Goal: Transaction & Acquisition: Book appointment/travel/reservation

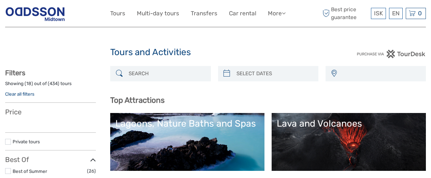
select select
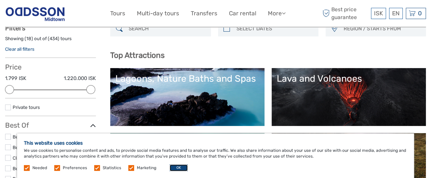
click at [177, 165] on button "OK" at bounding box center [179, 168] width 18 height 7
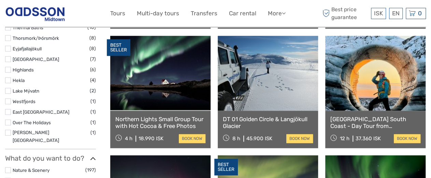
scroll to position [464, 0]
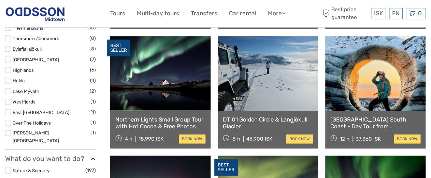
click at [186, 91] on link at bounding box center [160, 73] width 100 height 75
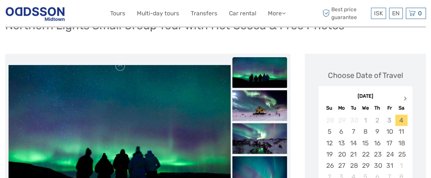
click at [406, 99] on button "Next Month" at bounding box center [405, 100] width 11 height 11
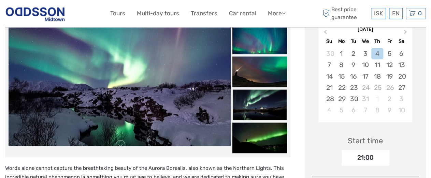
scroll to position [131, 0]
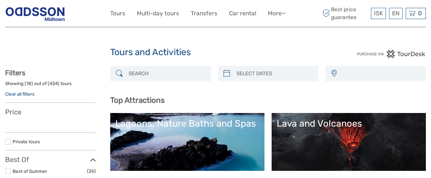
select select
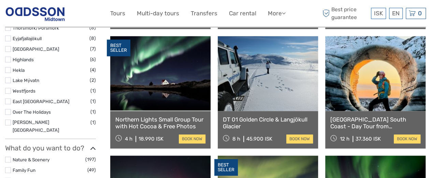
select select
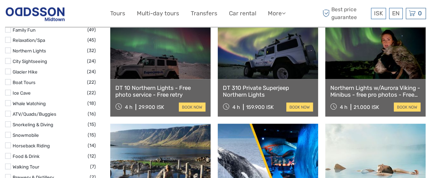
scroll to position [617, 0]
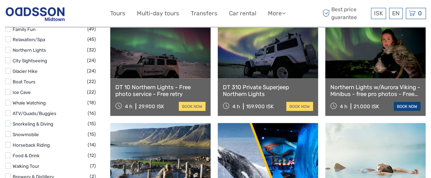
click at [409, 105] on link "book now" at bounding box center [407, 106] width 27 height 9
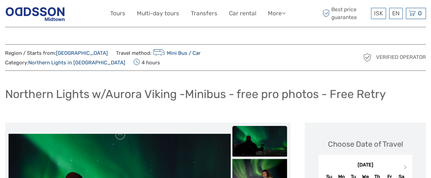
scroll to position [75, 0]
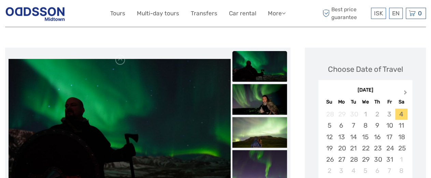
click at [406, 93] on button "Next Month" at bounding box center [405, 94] width 11 height 11
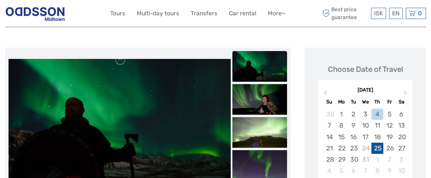
click at [379, 148] on div "25" at bounding box center [377, 148] width 12 height 11
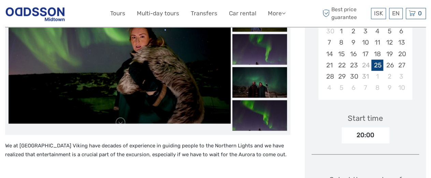
scroll to position [159, 0]
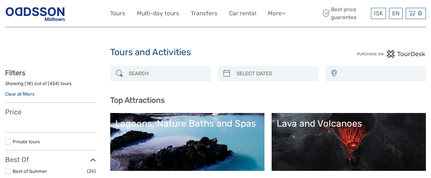
select select
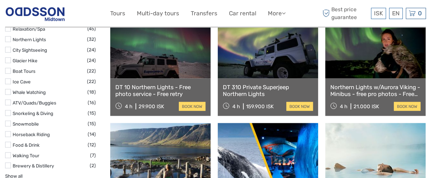
select select
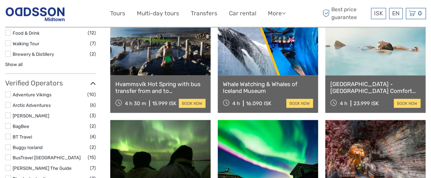
scroll to position [727, 0]
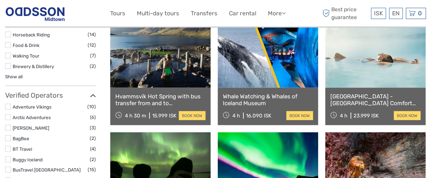
click at [358, 81] on link at bounding box center [375, 50] width 100 height 75
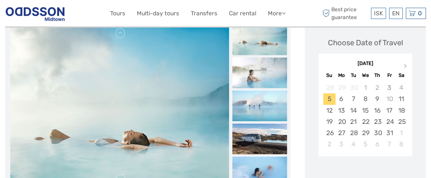
scroll to position [113, 0]
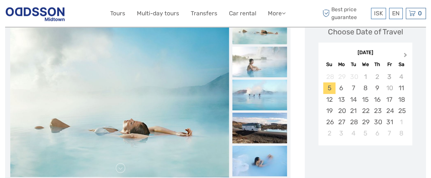
click at [405, 54] on span "Next Month" at bounding box center [405, 57] width 0 height 10
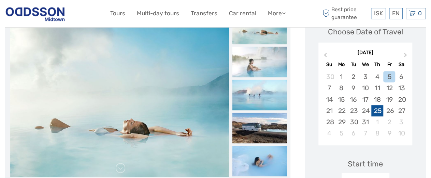
click at [376, 113] on div "25" at bounding box center [377, 110] width 12 height 11
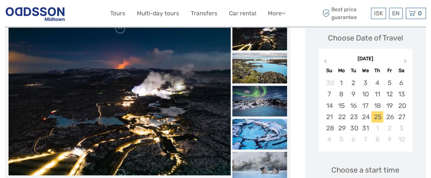
scroll to position [106, 0]
click at [258, 124] on img at bounding box center [259, 134] width 55 height 31
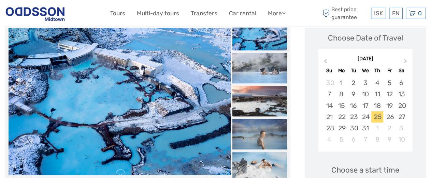
click at [262, 101] on img at bounding box center [259, 101] width 55 height 31
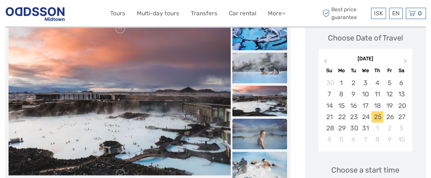
click at [265, 131] on img at bounding box center [259, 134] width 55 height 31
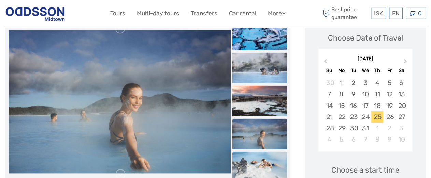
click at [265, 161] on img at bounding box center [259, 167] width 55 height 31
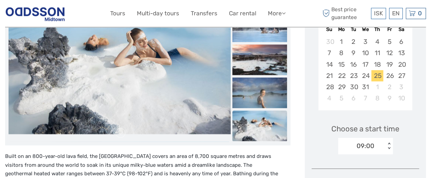
scroll to position [148, 0]
click at [257, 63] on img at bounding box center [259, 59] width 55 height 31
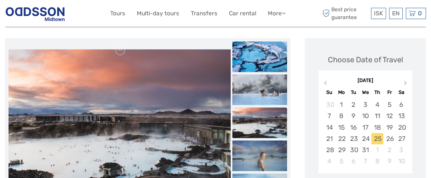
scroll to position [81, 0]
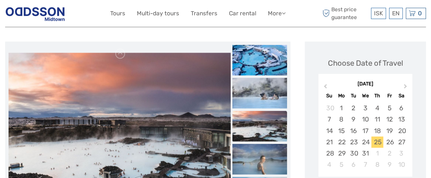
click at [257, 63] on img at bounding box center [259, 60] width 55 height 31
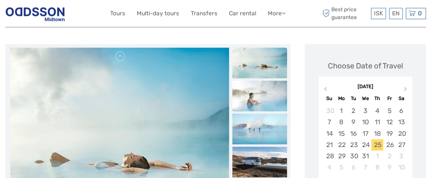
scroll to position [79, 0]
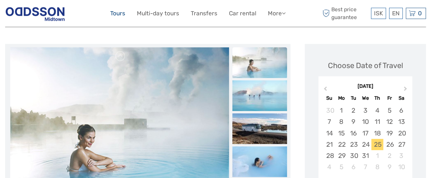
click at [120, 11] on link "Tours" at bounding box center [117, 14] width 15 height 10
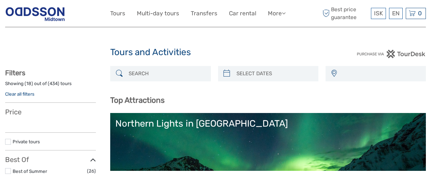
select select
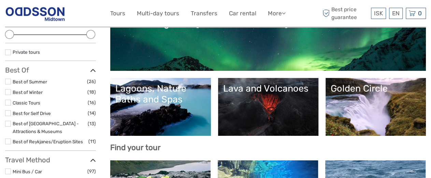
scroll to position [102, 0]
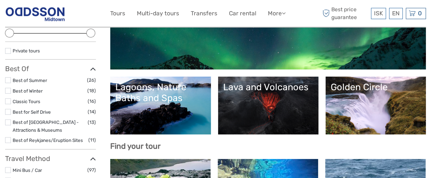
click at [9, 89] on label at bounding box center [8, 91] width 6 height 6
click at [0, 0] on input "checkbox" at bounding box center [0, 0] width 0 height 0
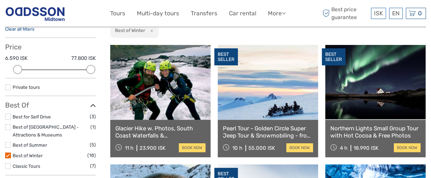
scroll to position [71, 0]
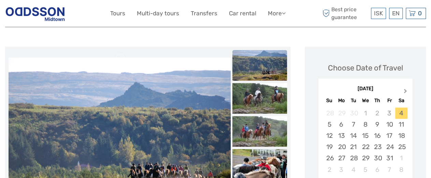
click at [405, 89] on button "Next Month" at bounding box center [405, 92] width 11 height 11
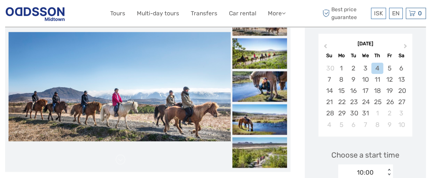
scroll to position [108, 0]
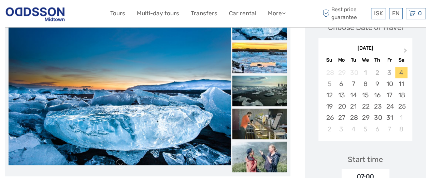
scroll to position [110, 0]
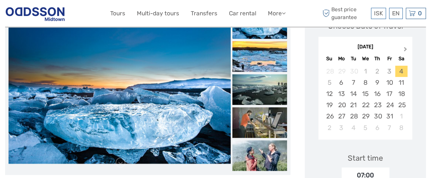
click at [407, 49] on button "Next Month" at bounding box center [405, 50] width 11 height 11
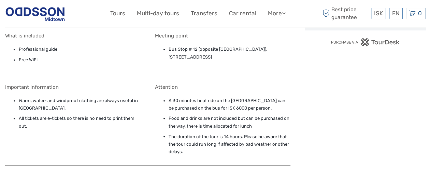
scroll to position [475, 0]
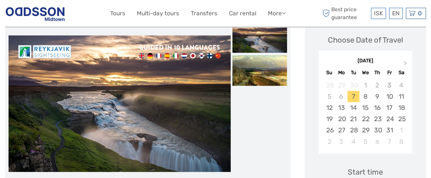
scroll to position [97, 0]
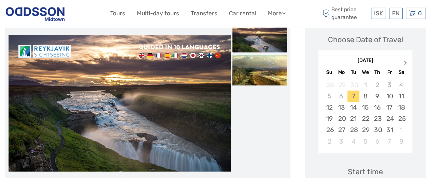
click at [401, 63] on button "Next Month" at bounding box center [405, 64] width 11 height 11
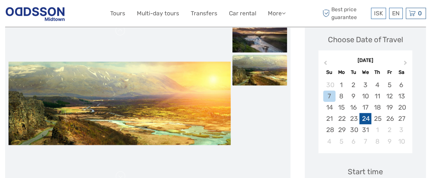
click at [367, 118] on div "24" at bounding box center [365, 118] width 12 height 11
click at [379, 118] on div "25" at bounding box center [377, 118] width 12 height 11
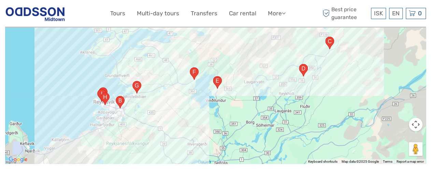
scroll to position [1011, 0]
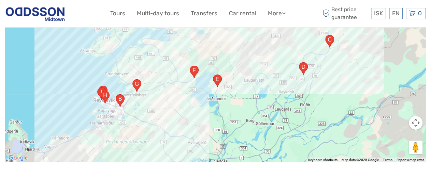
click at [101, 91] on area "Valshlíð 1, 102 Reykjavík, Iceland" at bounding box center [101, 91] width 0 height 0
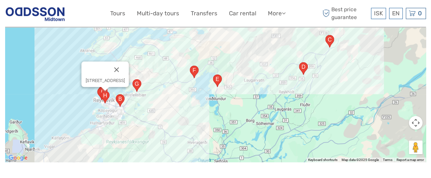
click at [116, 94] on area "Nesbraut, 110 Reykjavík, Iceland" at bounding box center [116, 94] width 0 height 0
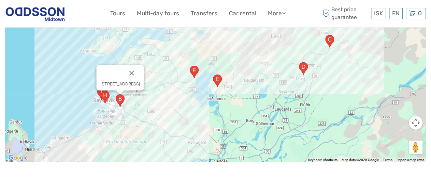
click at [190, 66] on area "36, 806, Iceland" at bounding box center [190, 66] width 0 height 0
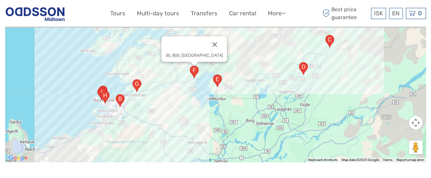
click at [213, 75] on area "36, 806, Iceland" at bounding box center [213, 75] width 0 height 0
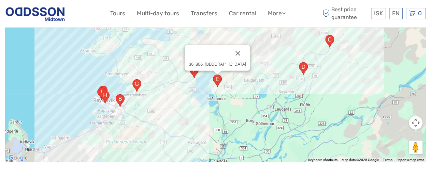
click at [278, 86] on div "36, 806, Iceland" at bounding box center [215, 77] width 421 height 171
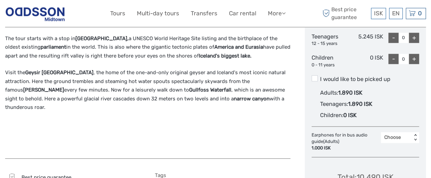
scroll to position [352, 0]
click at [416, 35] on div "+" at bounding box center [414, 38] width 10 height 10
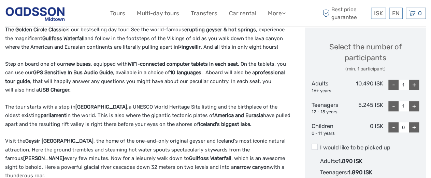
scroll to position [281, 0]
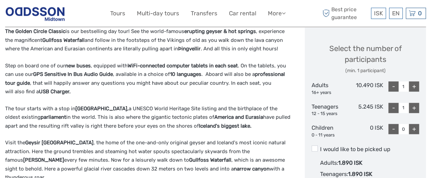
click at [416, 106] on div "+" at bounding box center [414, 108] width 10 height 10
type input "2"
drag, startPoint x: 416, startPoint y: 106, endPoint x: 416, endPoint y: 92, distance: 13.6
click at [416, 93] on div "Select the number of participants (min. 1 participant) Adults 16+ years 10.490 …" at bounding box center [364, 88] width 107 height 108
click at [412, 87] on div "+" at bounding box center [414, 87] width 10 height 10
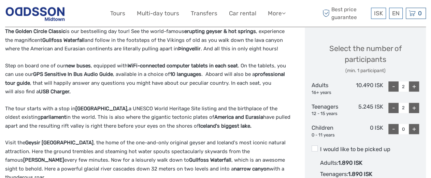
click at [413, 86] on div "+" at bounding box center [414, 87] width 10 height 10
click at [391, 88] on div "-" at bounding box center [393, 87] width 10 height 10
type input "2"
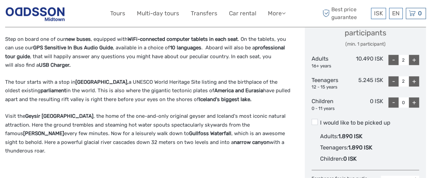
scroll to position [327, 0]
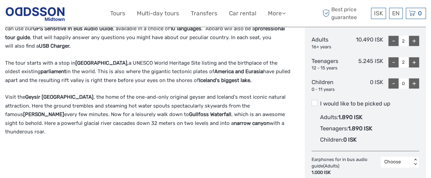
click at [359, 101] on label "I would like to be picked up" at bounding box center [364, 104] width 107 height 8
click at [320, 101] on input "I would like to be picked up" at bounding box center [320, 101] width 0 height 0
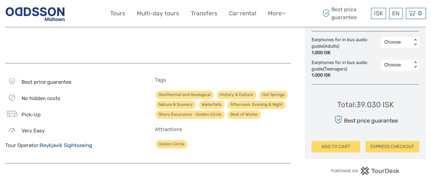
scroll to position [448, 0]
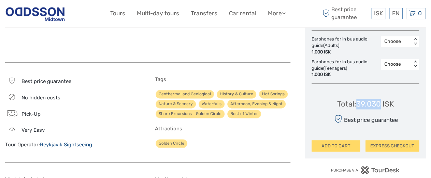
drag, startPoint x: 357, startPoint y: 102, endPoint x: 382, endPoint y: 102, distance: 24.6
click at [382, 103] on div "Total : 39.030 ISK" at bounding box center [365, 104] width 57 height 11
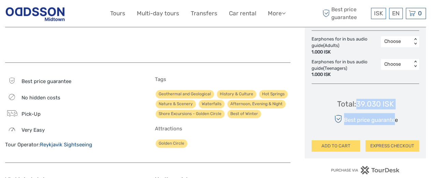
click at [395, 103] on div "Total : 39.030 ISK Best price guarantee ADD TO CART EXPRESS CHECKOUT" at bounding box center [364, 120] width 107 height 62
click at [393, 102] on div "Total : 39.030 ISK" at bounding box center [365, 104] width 57 height 11
copy div "39.030 ISK"
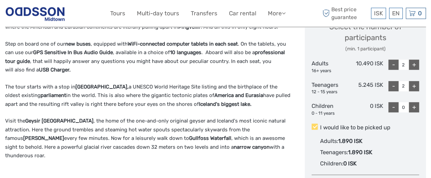
scroll to position [303, 0]
click at [316, 127] on span at bounding box center [314, 127] width 6 height 6
click at [320, 126] on input "I would like to be picked up" at bounding box center [320, 126] width 0 height 0
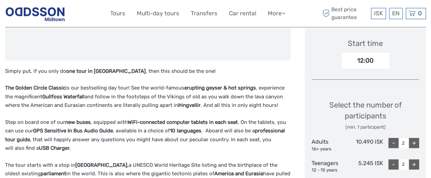
scroll to position [226, 0]
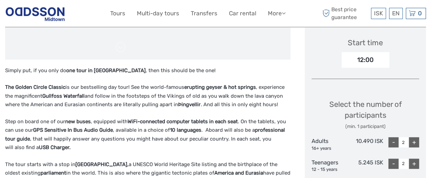
click at [366, 58] on div "12:00" at bounding box center [365, 60] width 48 height 16
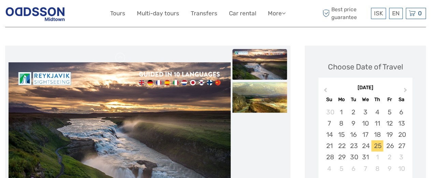
scroll to position [69, 0]
click at [273, 99] on img at bounding box center [259, 98] width 55 height 31
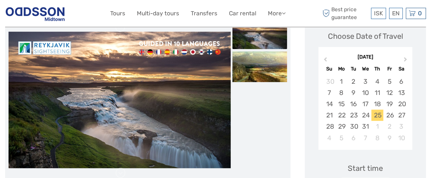
scroll to position [101, 0]
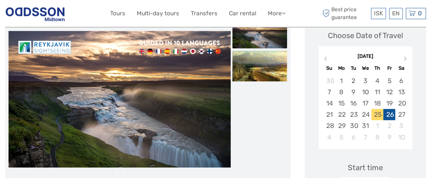
click at [393, 113] on div "26" at bounding box center [389, 114] width 12 height 11
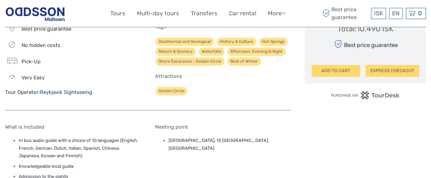
scroll to position [501, 0]
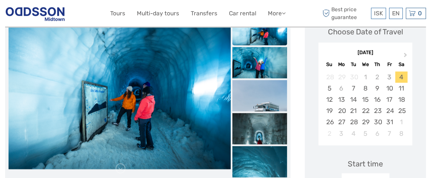
scroll to position [104, 0]
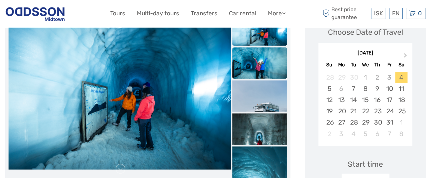
click at [261, 69] on img at bounding box center [259, 65] width 55 height 36
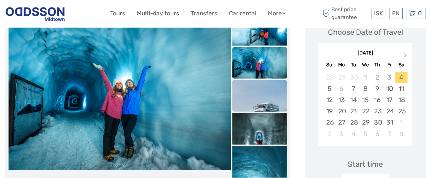
click at [266, 90] on img at bounding box center [259, 107] width 55 height 55
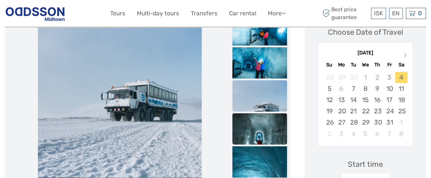
click at [266, 119] on img at bounding box center [259, 140] width 55 height 55
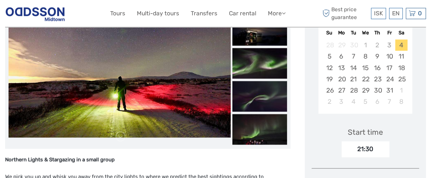
scroll to position [144, 0]
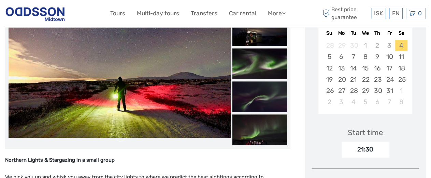
click at [405, 30] on span "Next Month" at bounding box center [405, 25] width 0 height 10
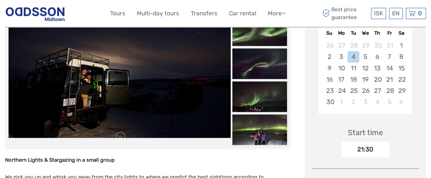
click at [405, 30] on span "Next Month" at bounding box center [405, 25] width 0 height 10
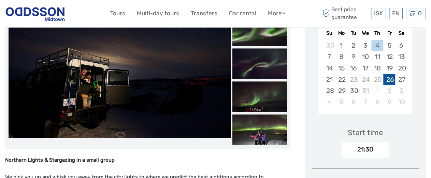
click at [389, 85] on div "26" at bounding box center [389, 79] width 12 height 11
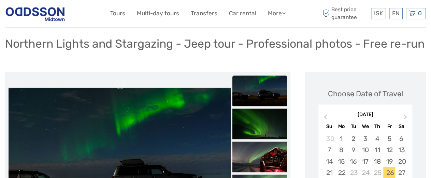
scroll to position [0, 0]
